Goal: Information Seeking & Learning: Learn about a topic

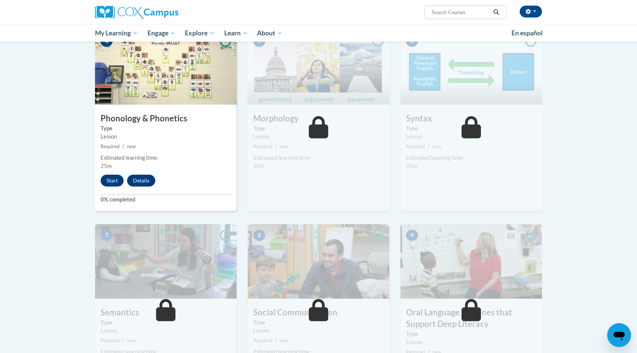
scroll to position [406, 0]
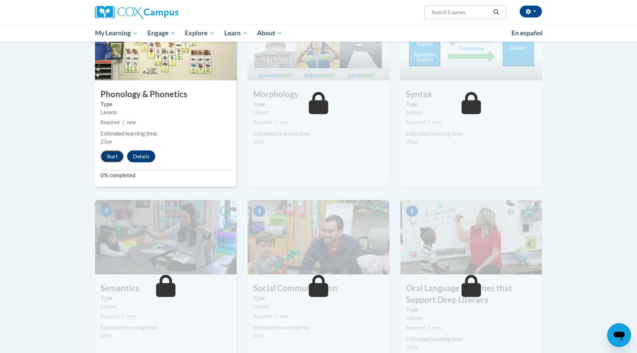
click at [115, 158] on button "Start" at bounding box center [112, 156] width 23 height 12
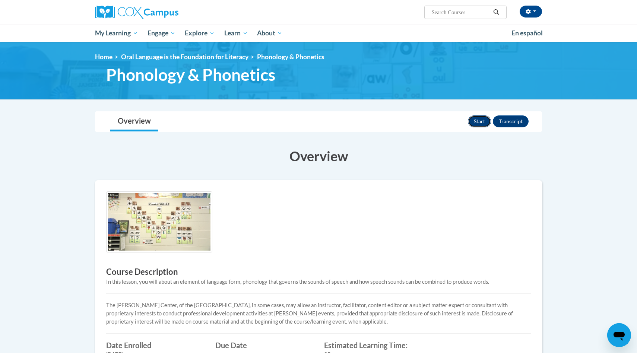
click at [480, 121] on button "Start" at bounding box center [479, 121] width 23 height 12
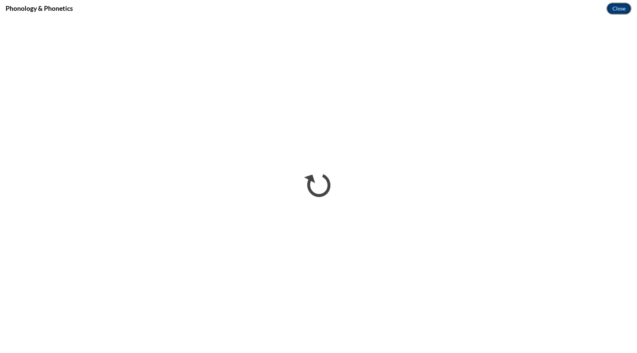
click at [615, 8] on button "Close" at bounding box center [618, 9] width 25 height 12
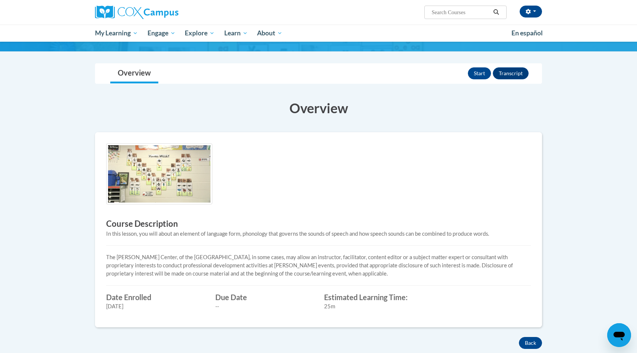
scroll to position [18, 0]
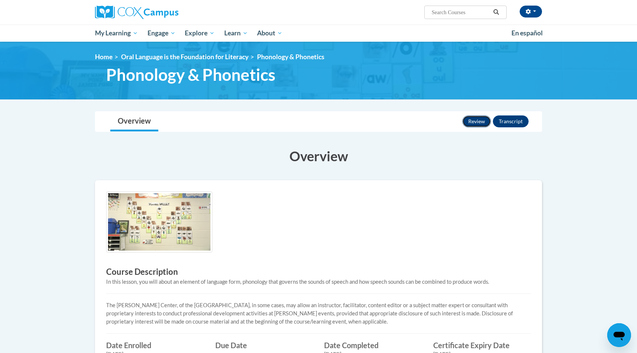
click at [480, 120] on button "Review" at bounding box center [476, 121] width 29 height 12
click at [485, 120] on button "Review" at bounding box center [476, 121] width 29 height 12
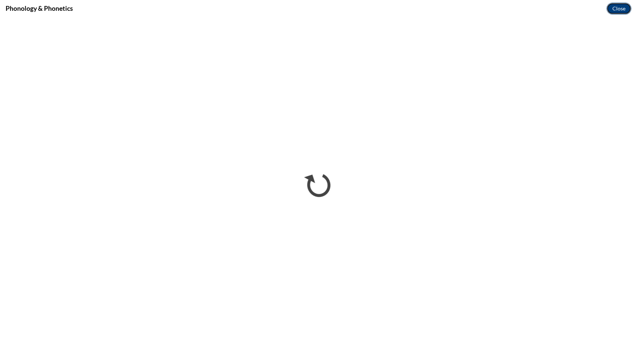
click at [617, 9] on button "Close" at bounding box center [618, 9] width 25 height 12
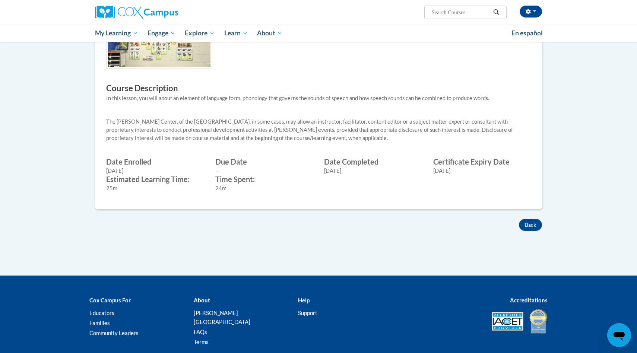
scroll to position [228, 0]
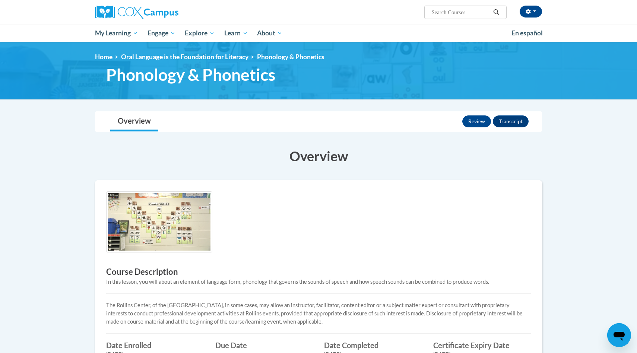
scroll to position [228, 0]
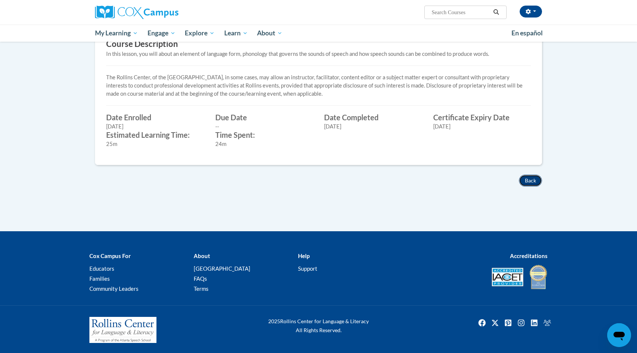
click at [529, 178] on button "Back" at bounding box center [530, 181] width 23 height 12
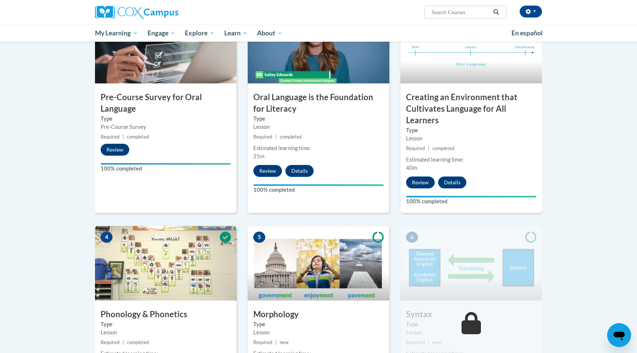
scroll to position [144, 0]
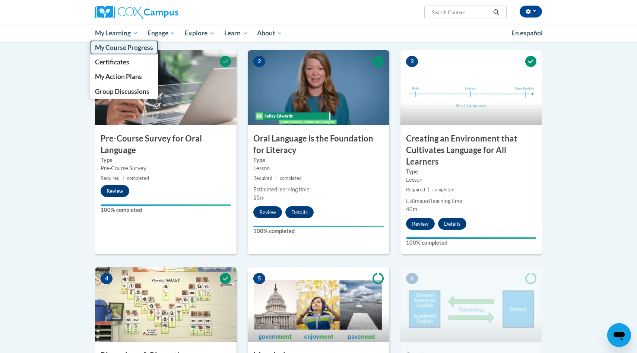
click at [125, 52] on link "My Course Progress" at bounding box center [124, 47] width 68 height 15
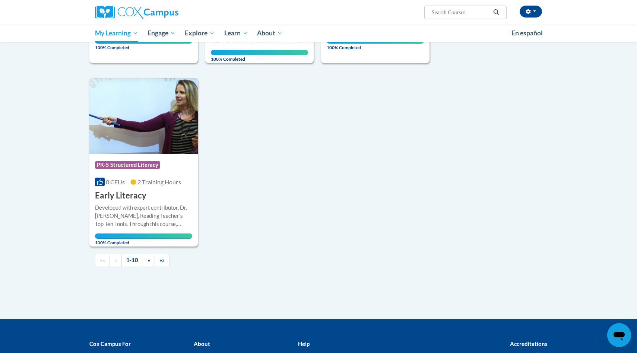
scroll to position [748, 0]
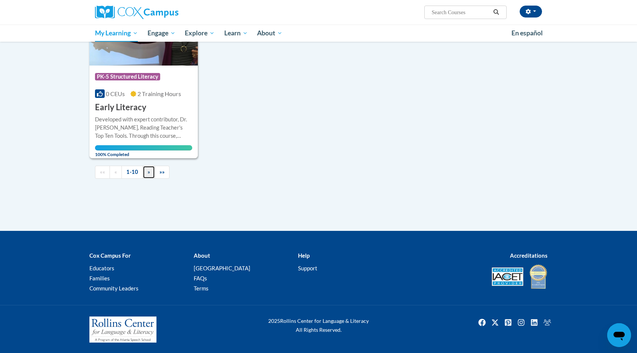
click at [147, 173] on span "»" at bounding box center [148, 172] width 3 height 6
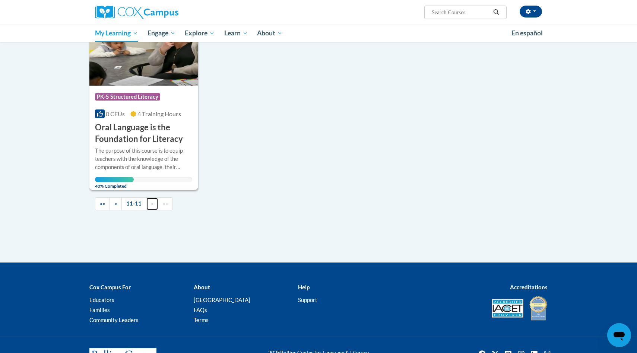
scroll to position [152, 0]
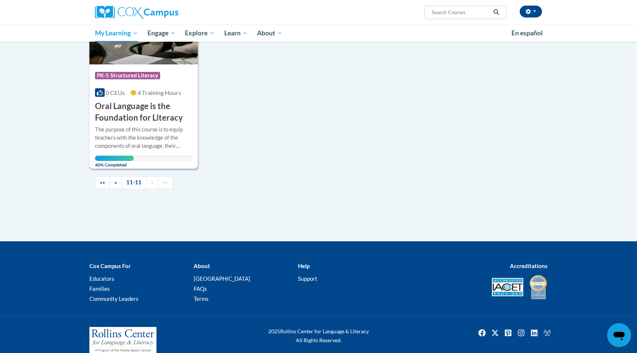
click at [153, 127] on div "The purpose of this course is to equip teachers with the knowledge of the compo…" at bounding box center [143, 137] width 97 height 25
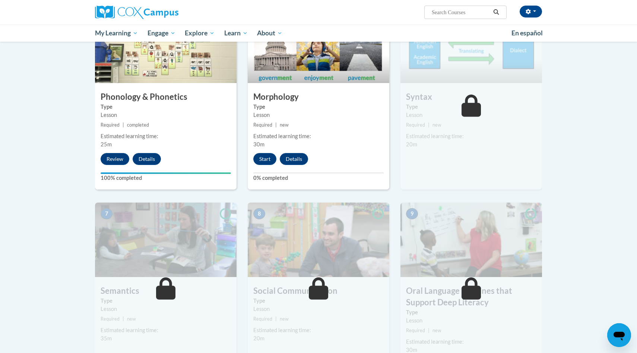
scroll to position [344, 0]
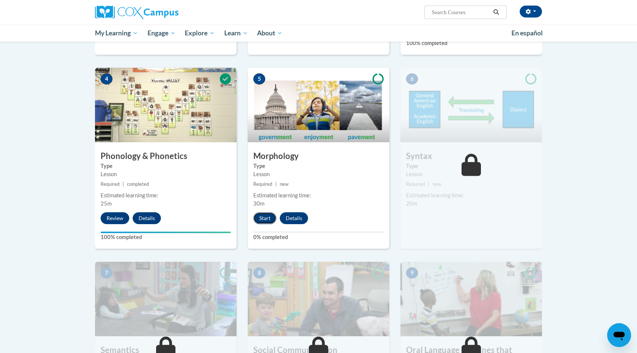
click at [267, 217] on button "Start" at bounding box center [264, 218] width 23 height 12
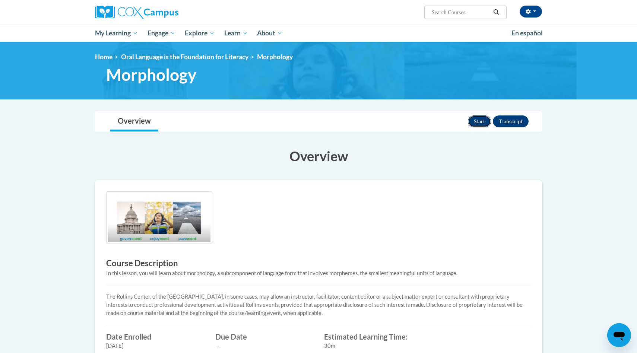
click at [477, 119] on button "Start" at bounding box center [479, 121] width 23 height 12
